Goal: Information Seeking & Learning: Learn about a topic

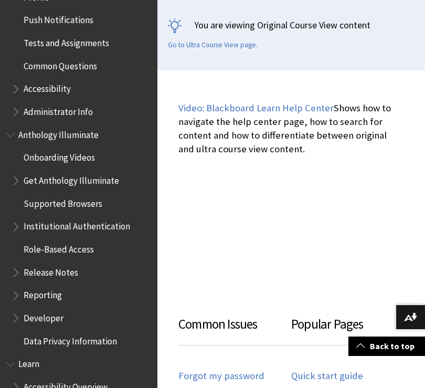
scroll to position [547, 0]
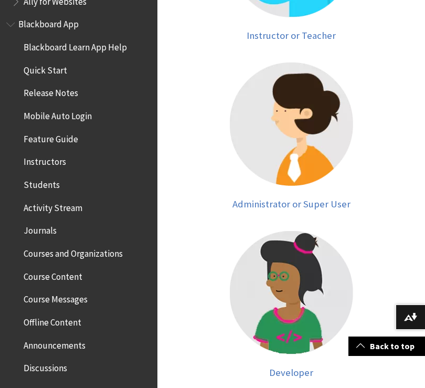
scroll to position [89, 0]
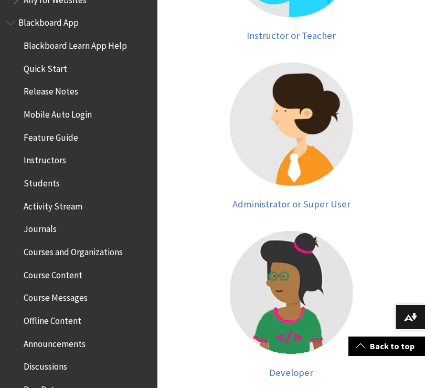
click at [98, 178] on span "Students" at bounding box center [82, 183] width 140 height 18
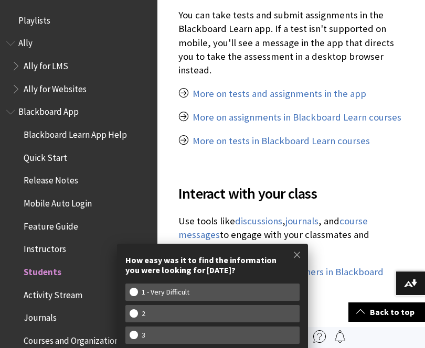
scroll to position [808, 0]
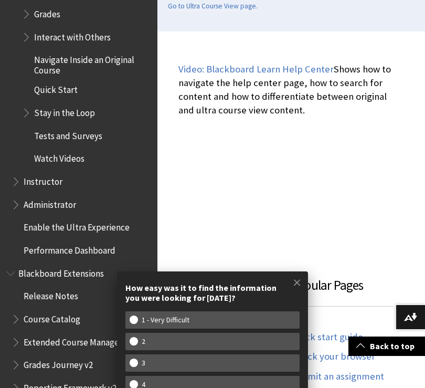
scroll to position [1434, 0]
click at [303, 293] on span at bounding box center [297, 282] width 22 height 22
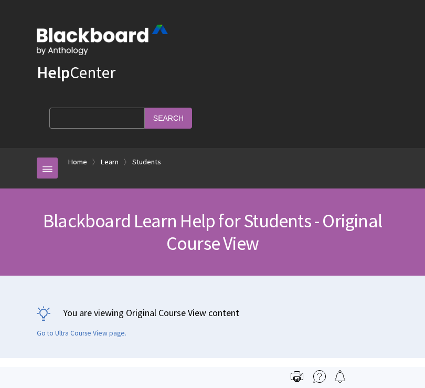
click at [145, 108] on input "Search Query" at bounding box center [96, 118] width 95 height 20
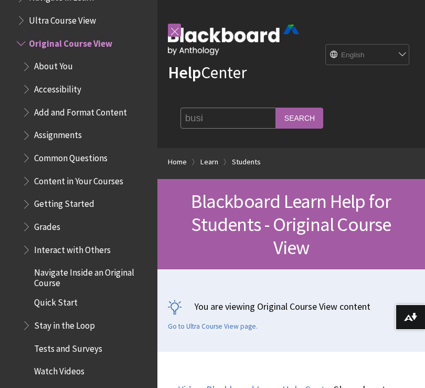
scroll to position [31, 0]
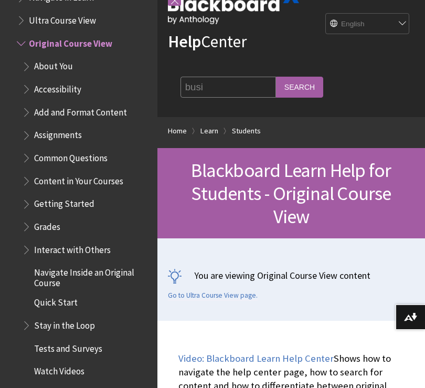
type input "busin"
